Goal: Information Seeking & Learning: Check status

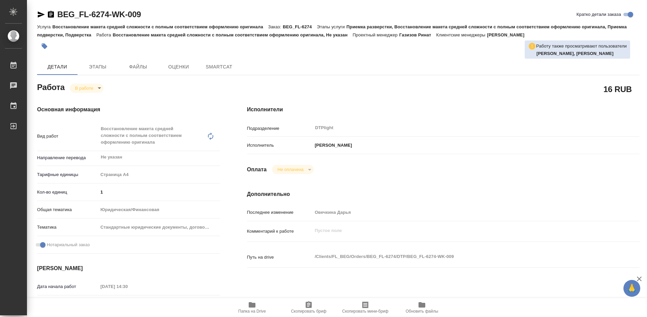
type textarea "x"
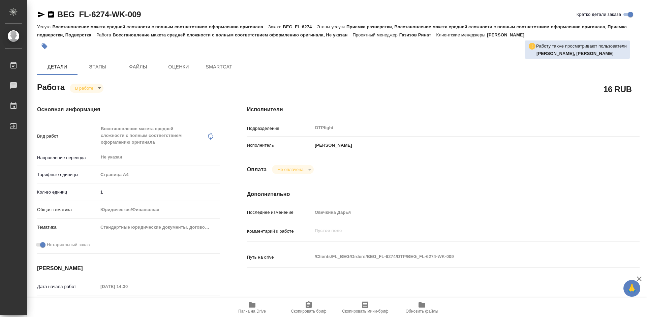
type textarea "x"
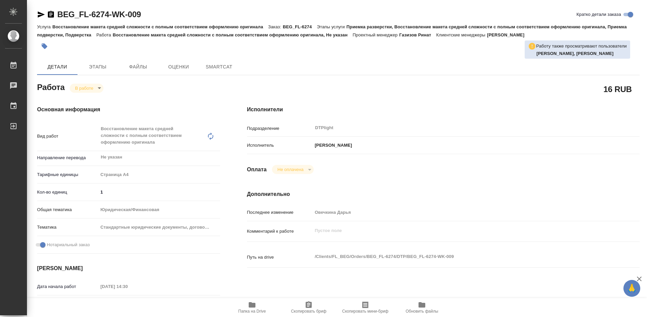
type textarea "x"
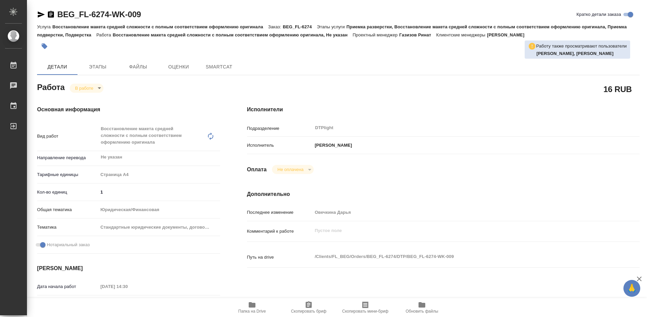
type textarea "x"
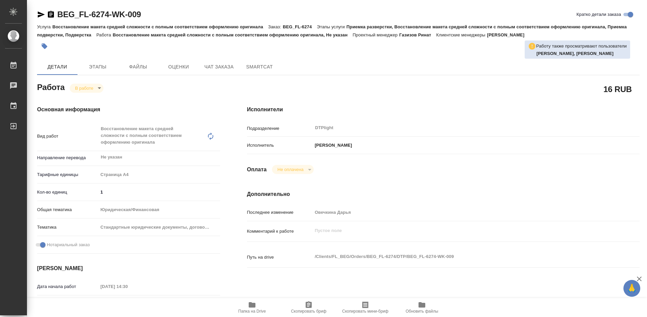
type textarea "x"
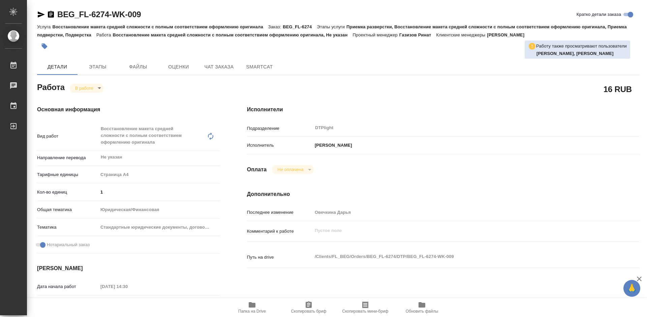
type textarea "x"
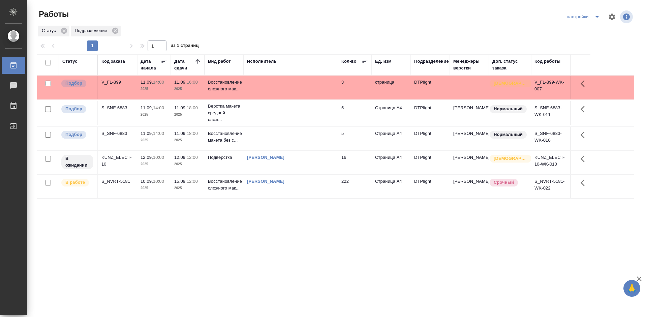
click at [342, 239] on div "Статус Код заказа Дата начала Дата сдачи Вид работ Исполнитель Кол-во Ед. изм […" at bounding box center [335, 175] width 597 height 243
drag, startPoint x: 275, startPoint y: 231, endPoint x: 225, endPoint y: 189, distance: 64.6
click at [275, 231] on div "Статус Код заказа Дата начала Дата сдачи Вид работ Исполнитель Кол-во Ед. изм […" at bounding box center [335, 175] width 597 height 243
click at [114, 81] on div "V_FL-899" at bounding box center [117, 82] width 32 height 7
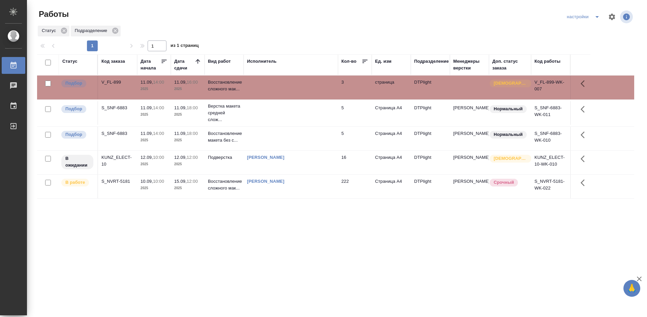
click at [114, 81] on div "V_FL-899" at bounding box center [117, 82] width 32 height 7
click at [358, 240] on div "Статус Код заказа Дата начала Дата сдачи Вид работ Исполнитель Кол-во Ед. изм […" at bounding box center [335, 175] width 597 height 243
click at [110, 107] on div "S_SNF-6883" at bounding box center [117, 107] width 32 height 7
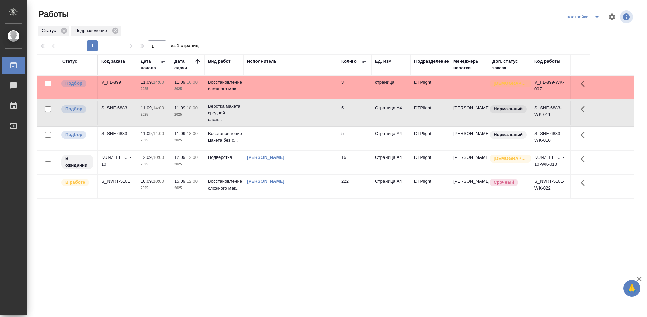
click at [111, 107] on div "S_SNF-6883" at bounding box center [117, 107] width 32 height 7
drag, startPoint x: 264, startPoint y: 239, endPoint x: 279, endPoint y: 227, distance: 19.2
click at [264, 239] on div "Статус Код заказа Дата начала Дата сдачи Вид работ Исполнитель Кол-во Ед. изм […" at bounding box center [335, 175] width 597 height 243
click at [112, 131] on div "S_SNF-6883" at bounding box center [117, 133] width 32 height 7
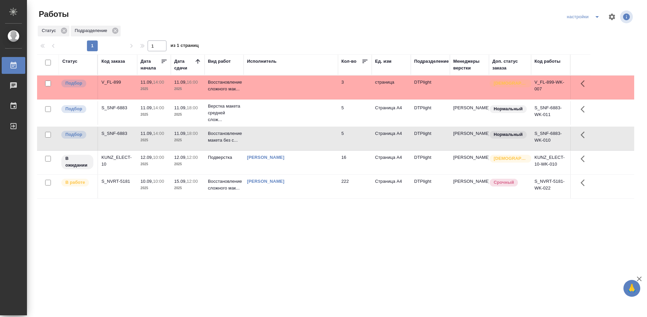
drag, startPoint x: 299, startPoint y: 236, endPoint x: 270, endPoint y: 197, distance: 48.7
click at [299, 236] on div "Статус Код заказа Дата начала Дата сдачи Вид работ Исполнитель Кол-во Ед. изм […" at bounding box center [335, 175] width 597 height 243
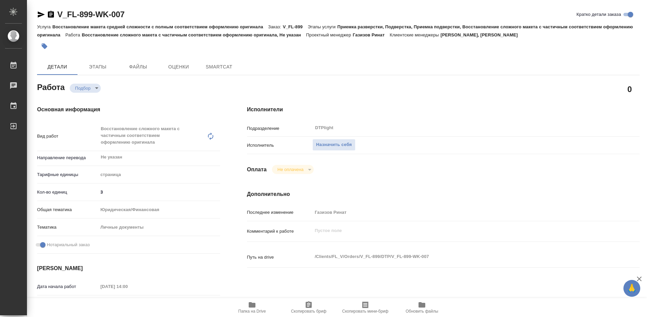
type textarea "x"
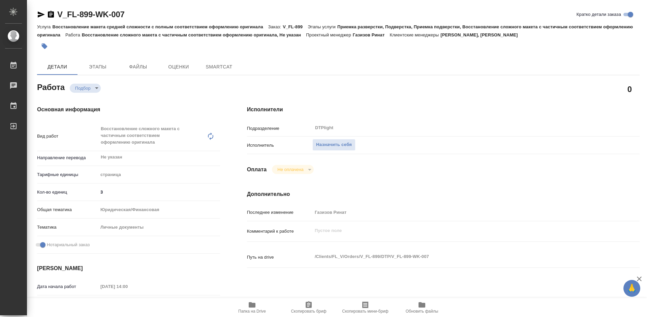
type textarea "x"
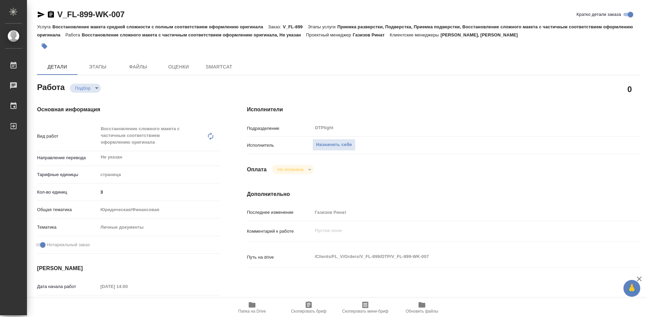
type textarea "x"
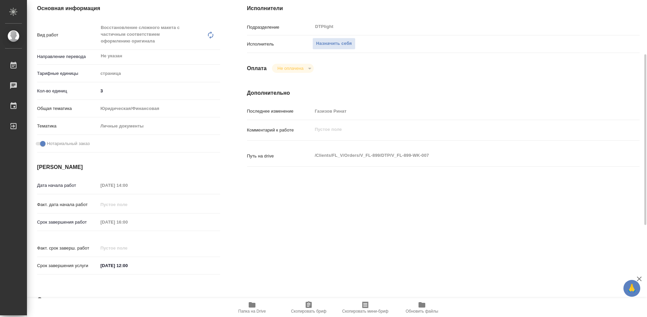
type textarea "x"
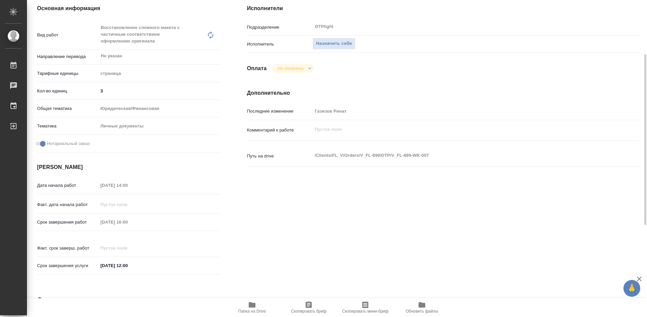
scroll to position [236, 0]
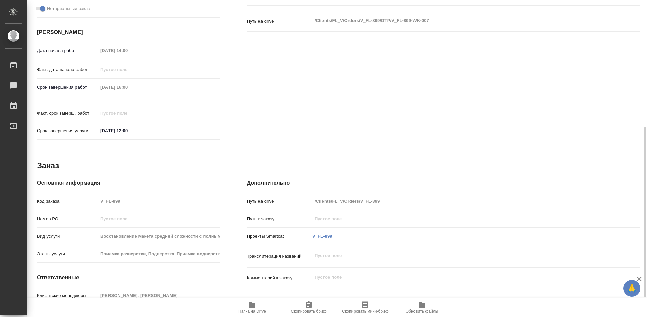
type textarea "x"
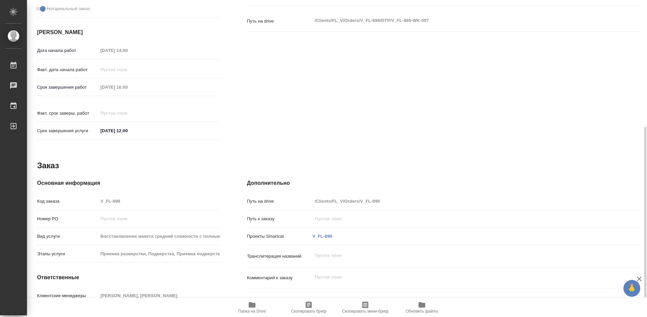
type textarea "x"
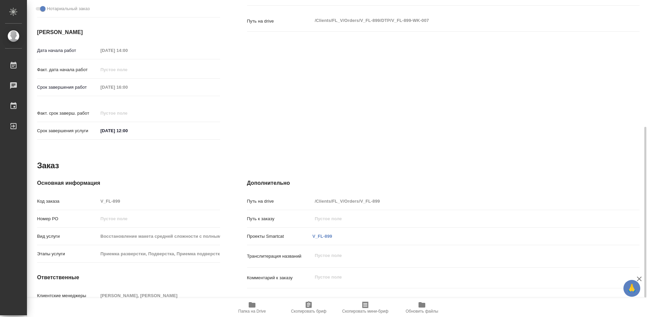
click at [253, 306] on icon "button" at bounding box center [252, 304] width 7 height 5
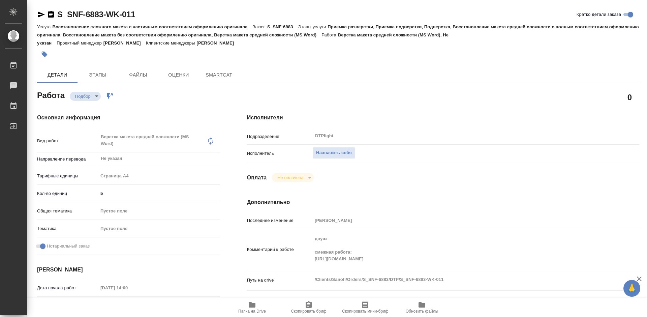
type textarea "x"
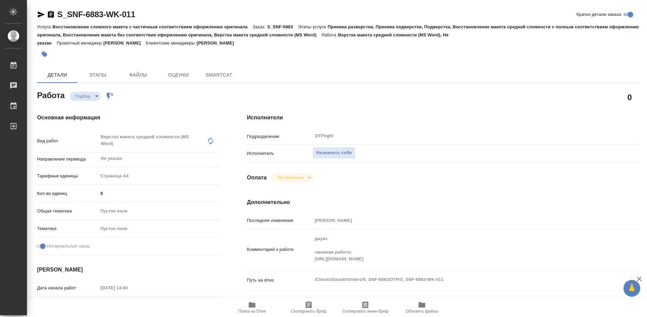
type textarea "x"
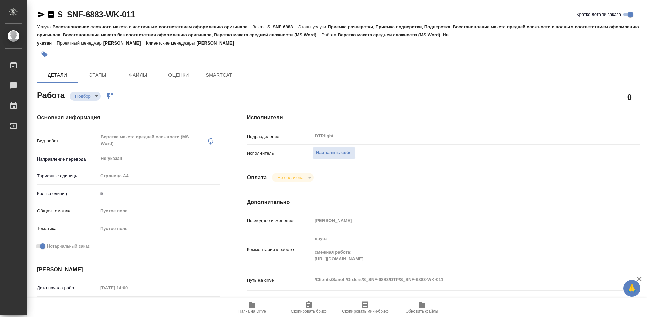
type textarea "x"
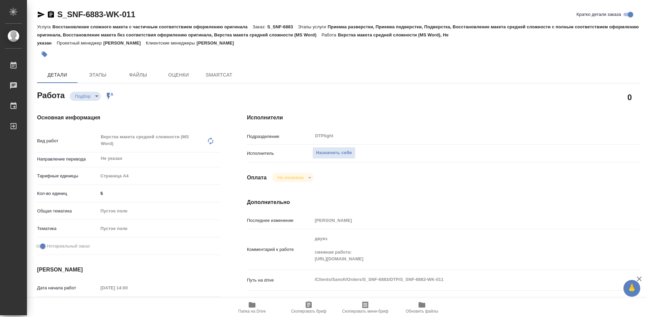
type textarea "x"
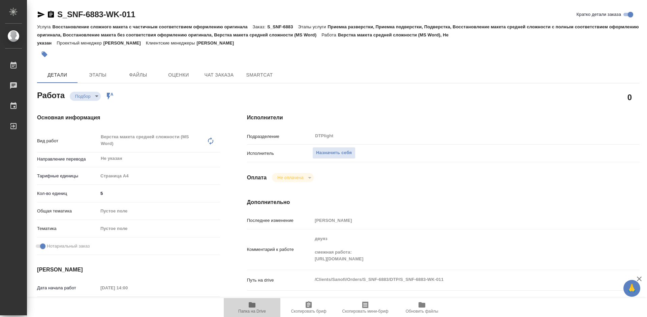
click at [257, 310] on span "Папка на Drive" at bounding box center [252, 311] width 28 height 5
type textarea "x"
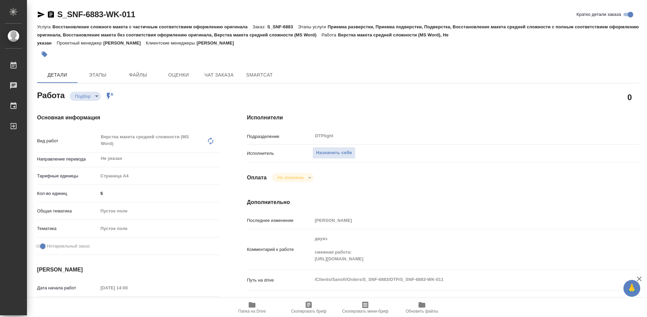
type textarea "x"
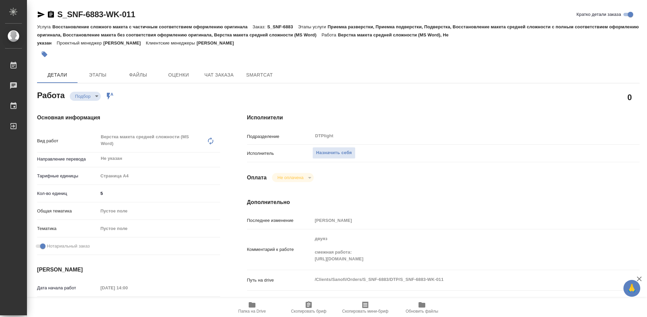
type textarea "x"
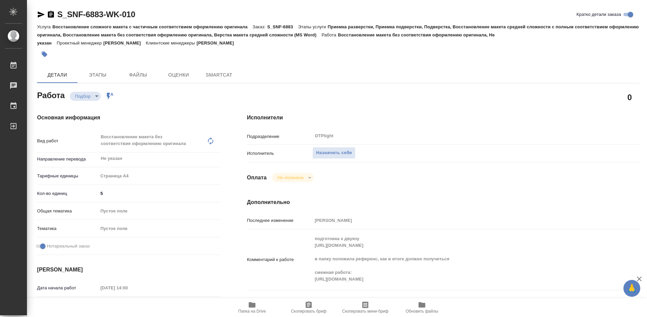
type textarea "x"
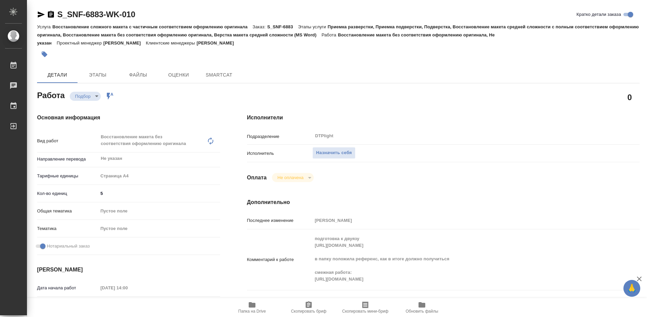
type textarea "x"
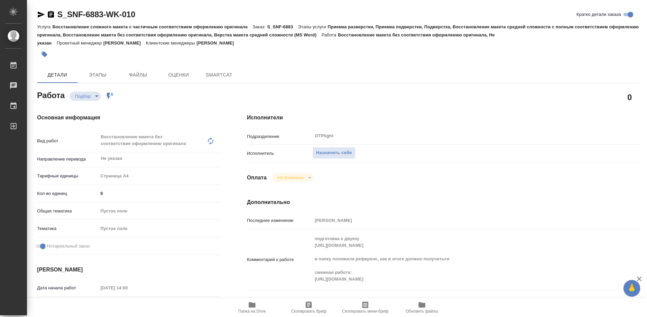
type textarea "x"
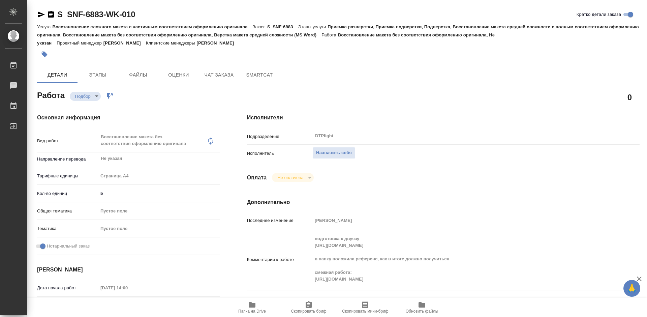
scroll to position [67, 0]
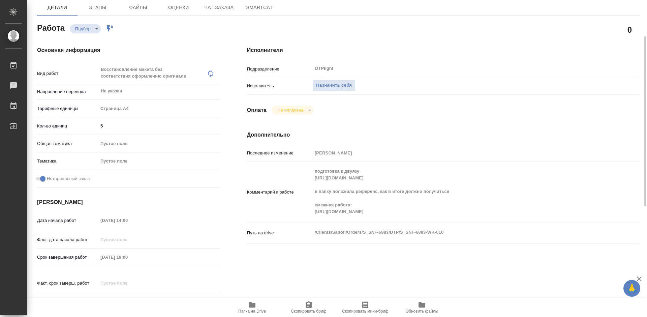
type textarea "x"
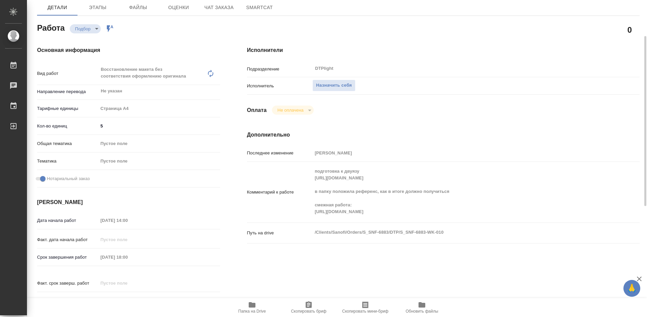
type textarea "x"
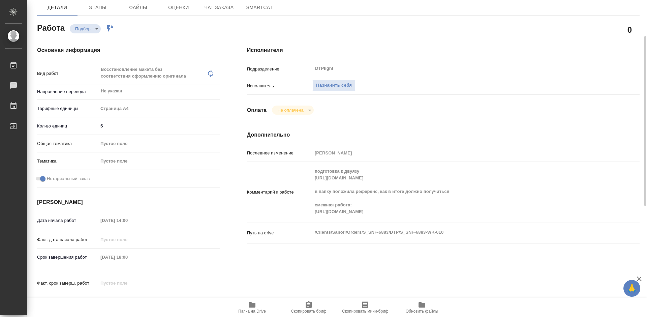
click at [251, 304] on icon "button" at bounding box center [252, 304] width 7 height 5
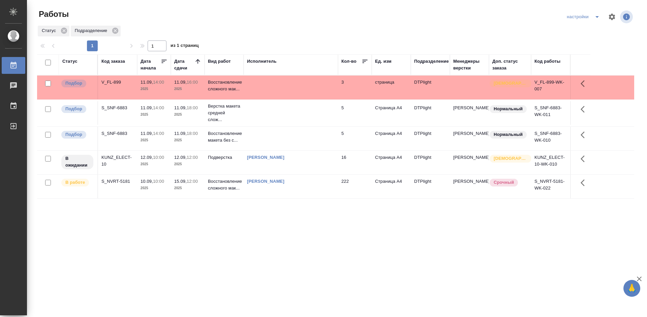
click at [269, 237] on div "Статус Код заказа Дата начала Дата сдачи Вид работ Исполнитель Кол-во Ед. изм […" at bounding box center [335, 175] width 597 height 243
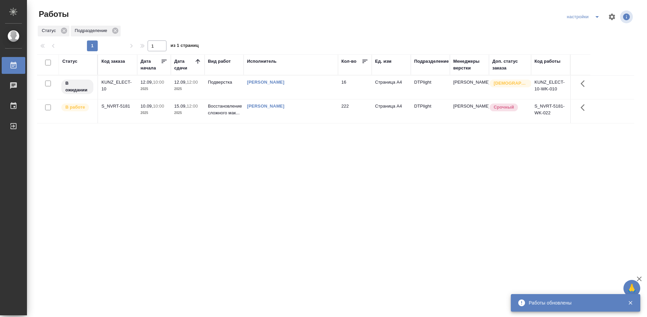
click at [316, 190] on div "Статус Код заказа Дата начала Дата сдачи Вид работ Исполнитель Кол-во Ед. изм П…" at bounding box center [335, 175] width 597 height 243
